Goal: Information Seeking & Learning: Check status

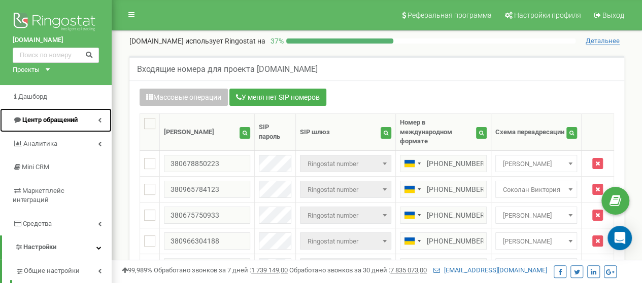
click at [77, 122] on span "Центр обращений" at bounding box center [49, 120] width 55 height 8
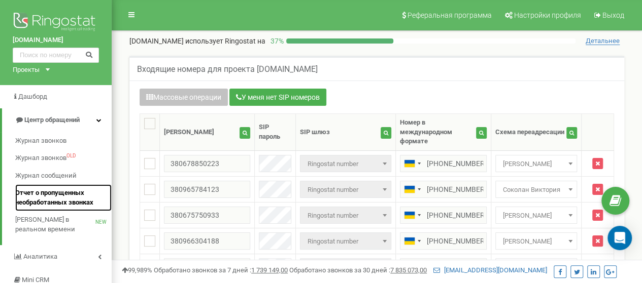
click at [57, 185] on link "Отчет о пропущенных необработанных звонках" at bounding box center [63, 198] width 96 height 27
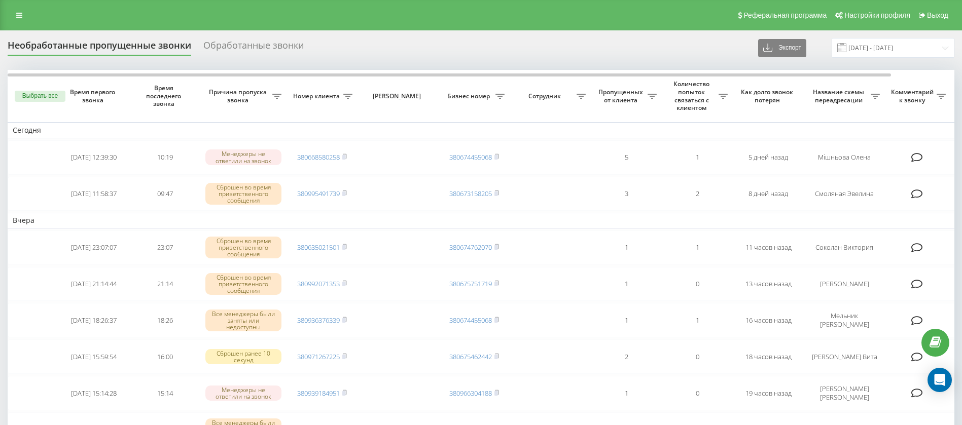
scroll to position [11, 0]
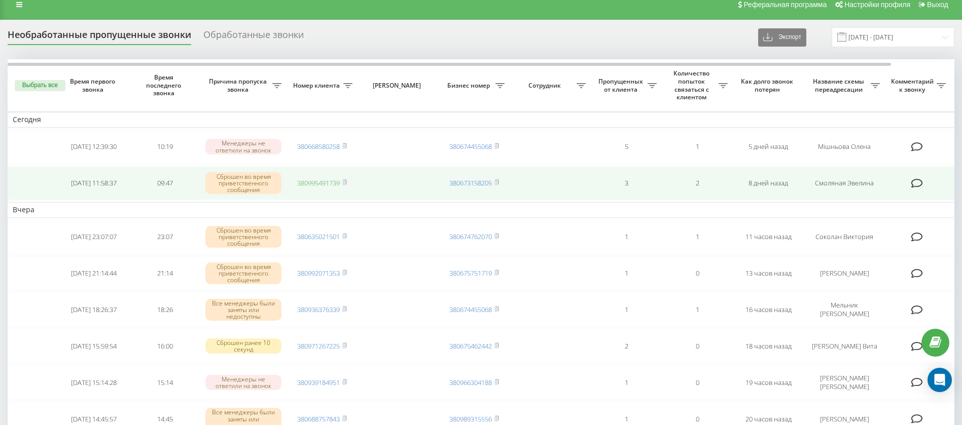
click at [326, 183] on link "380995491739" at bounding box center [318, 183] width 43 height 9
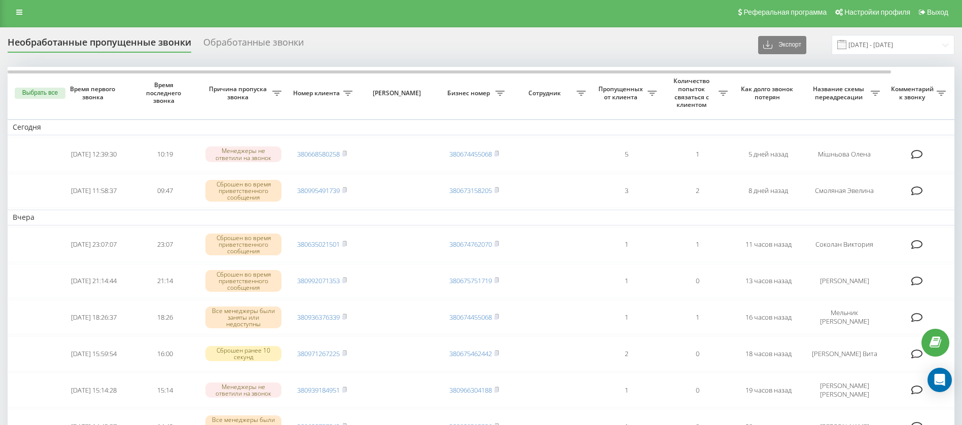
scroll to position [0, 0]
